Goal: Task Accomplishment & Management: Use online tool/utility

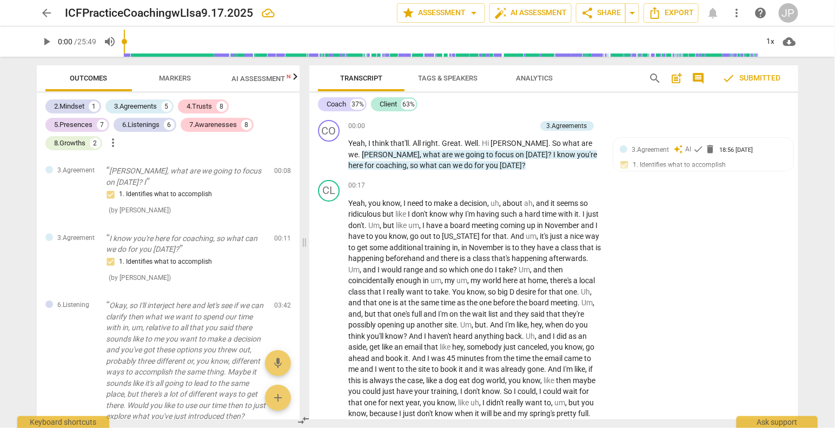
scroll to position [1895, 0]
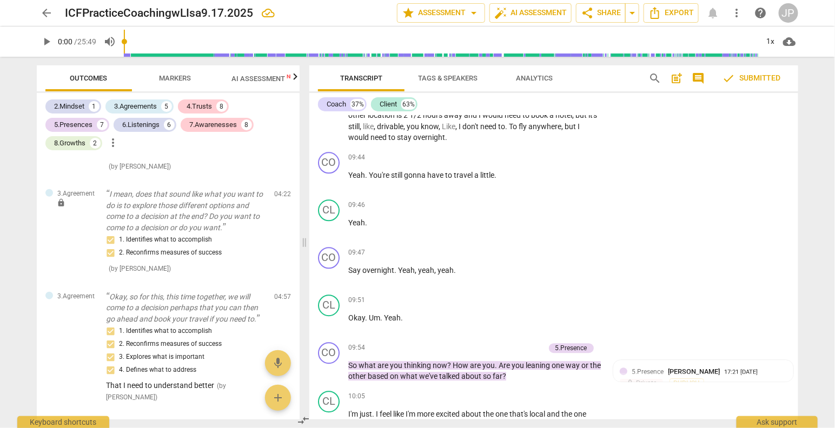
click at [516, 298] on div "09:51 + Add competency keyboard_arrow_right" at bounding box center [478, 301] width 260 height 12
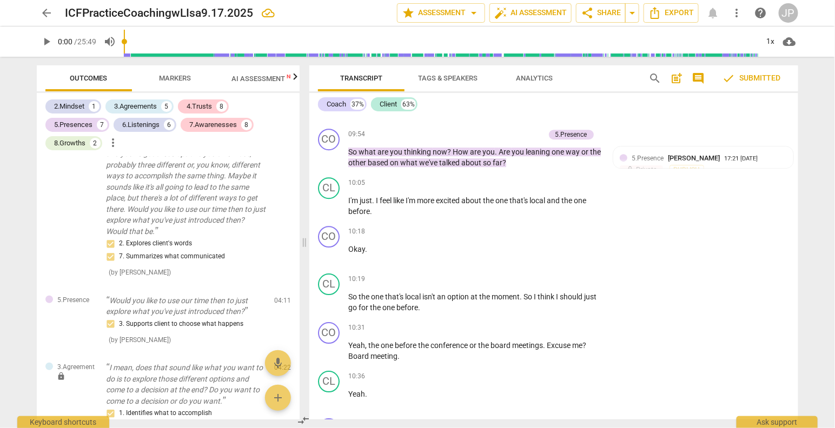
scroll to position [0, 0]
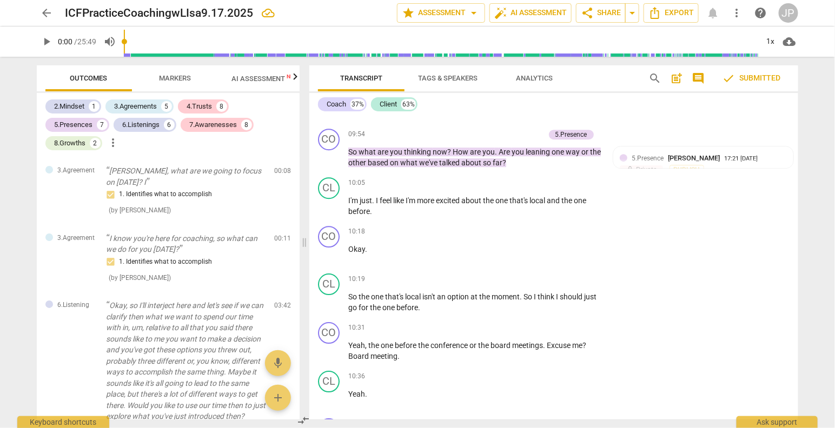
click at [114, 142] on span "more_vert" at bounding box center [113, 142] width 13 height 13
click at [222, 150] on div at bounding box center [417, 214] width 835 height 428
click at [183, 83] on span "Markers" at bounding box center [176, 78] width 58 height 15
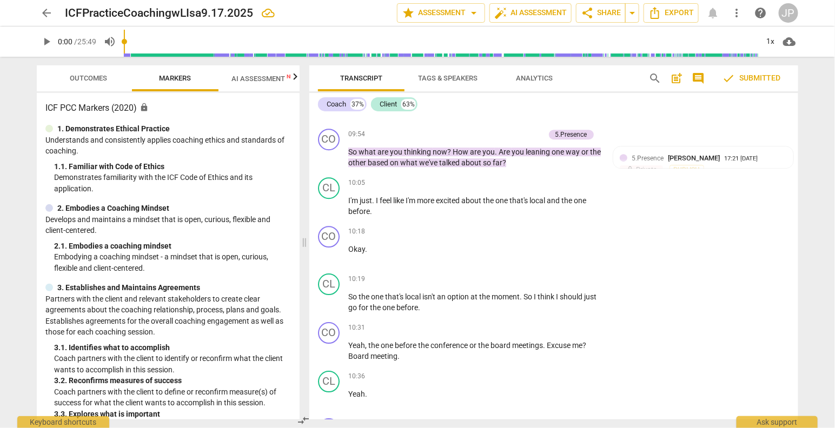
click at [93, 78] on span "Outcomes" at bounding box center [88, 78] width 37 height 8
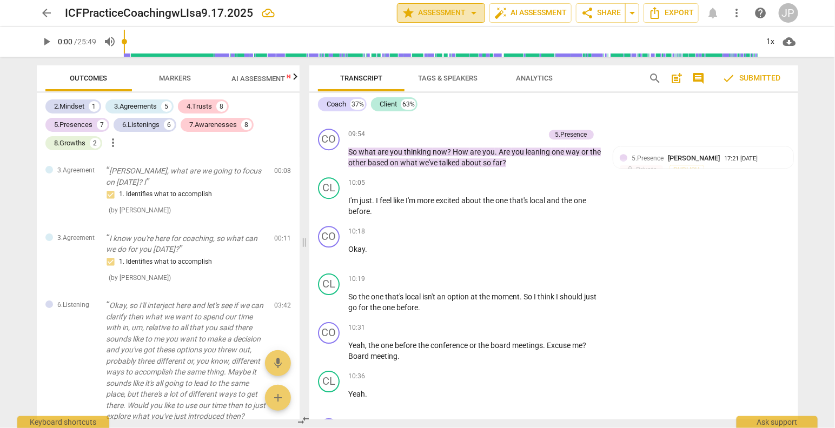
click at [474, 14] on span "arrow_drop_down" at bounding box center [473, 12] width 13 height 13
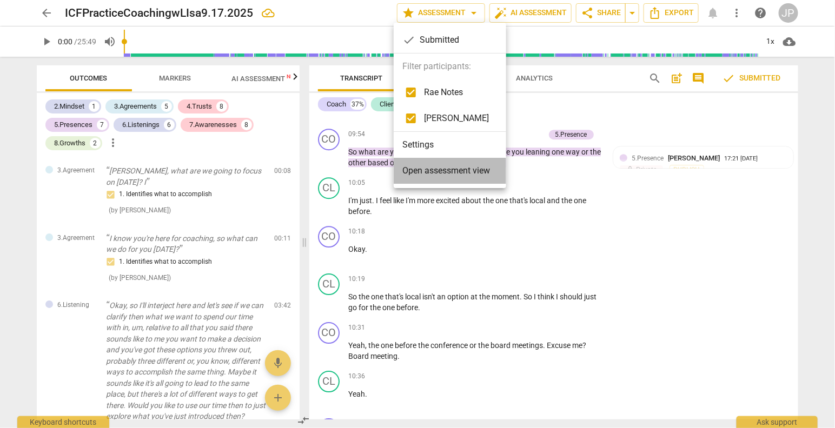
click at [468, 169] on span "Open assessment view" at bounding box center [446, 170] width 88 height 13
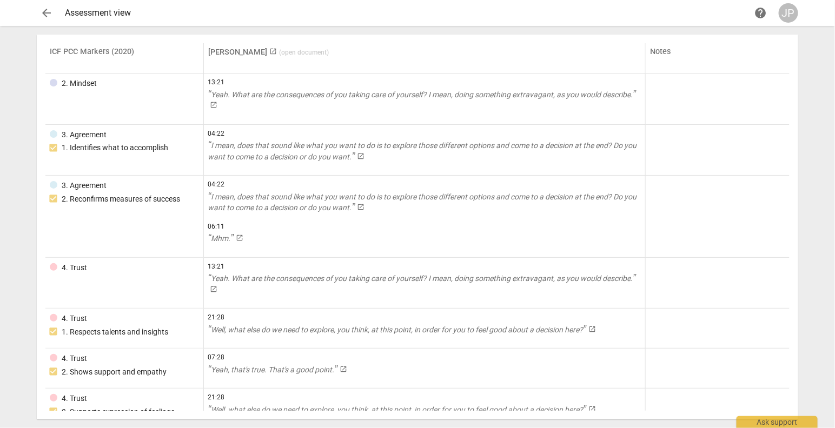
click at [270, 51] on span "launch" at bounding box center [274, 52] width 8 height 8
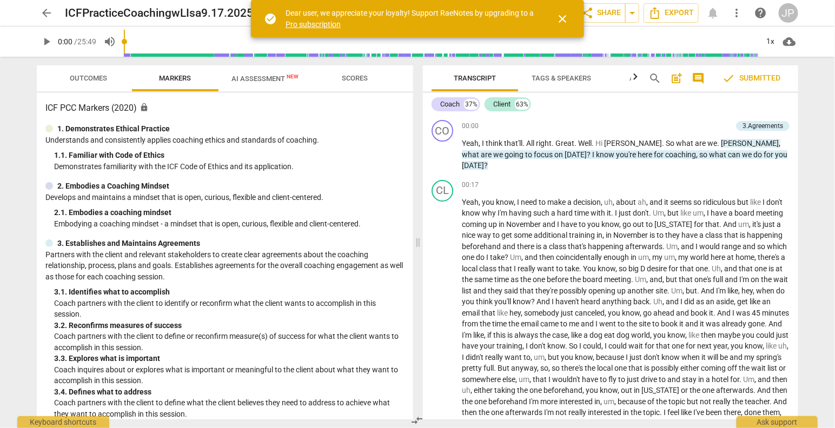
click at [564, 16] on span "close" at bounding box center [562, 18] width 13 height 13
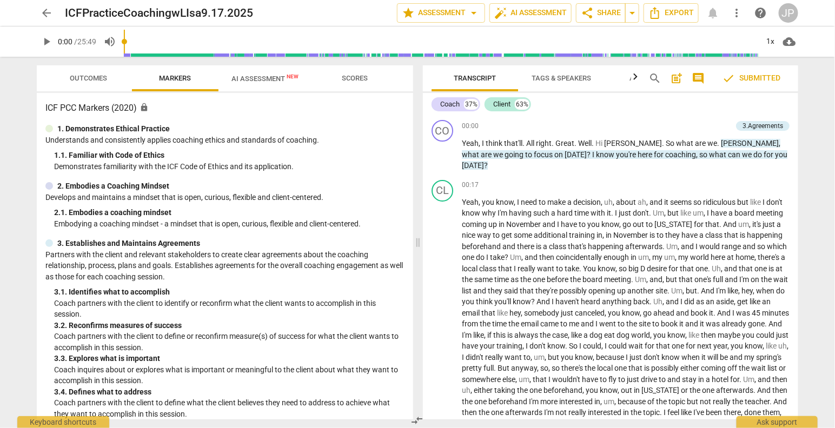
click at [356, 78] on span "Scores" at bounding box center [355, 78] width 26 height 8
